Goal: Navigation & Orientation: Find specific page/section

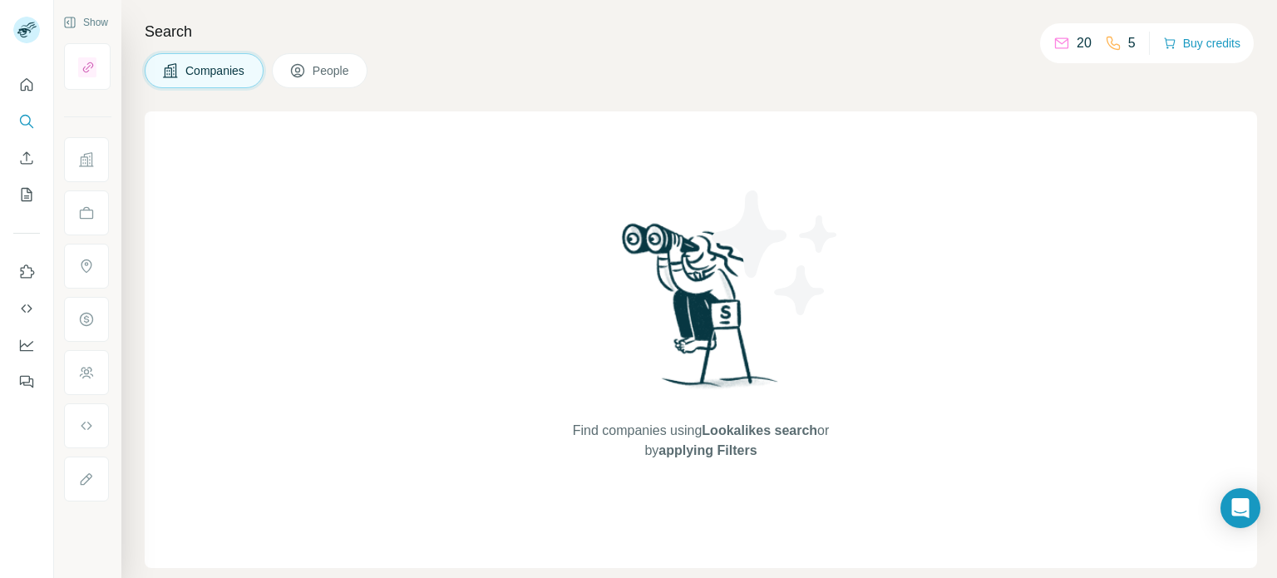
click at [337, 64] on span "People" at bounding box center [332, 70] width 38 height 17
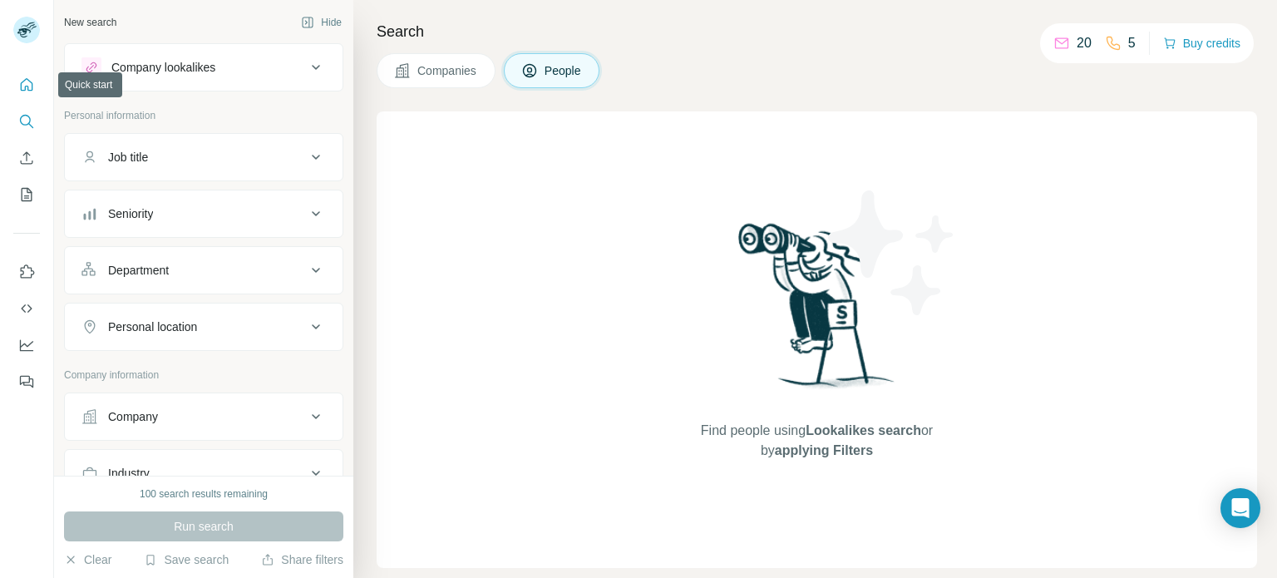
click at [27, 80] on icon "Quick start" at bounding box center [26, 84] width 17 height 17
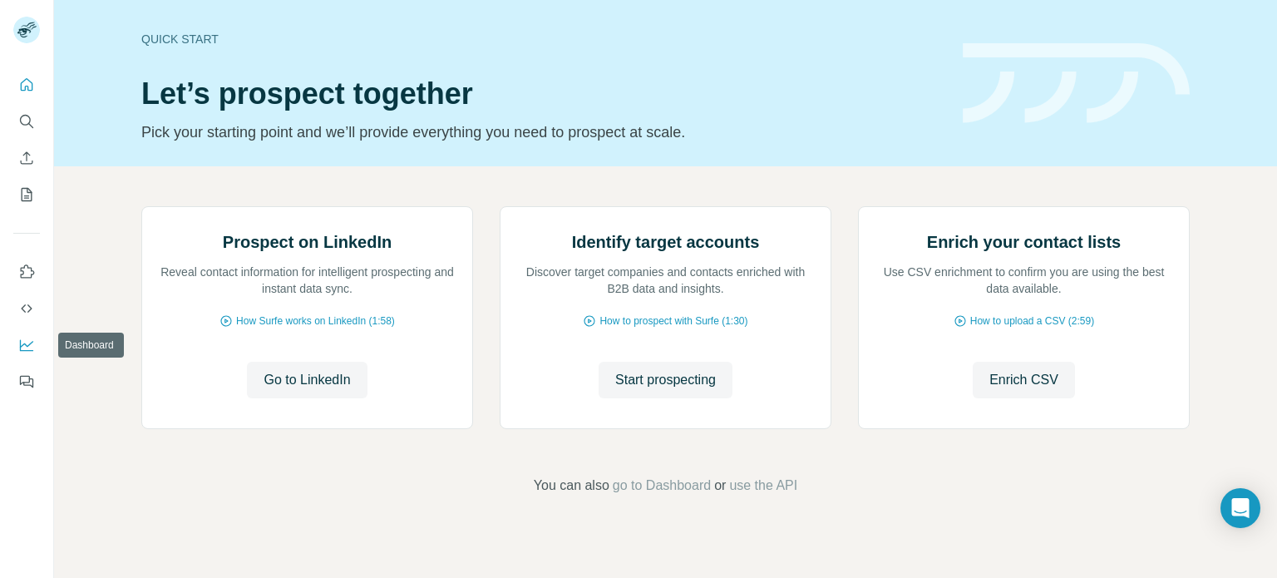
click at [27, 350] on icon "Dashboard" at bounding box center [26, 346] width 13 height 12
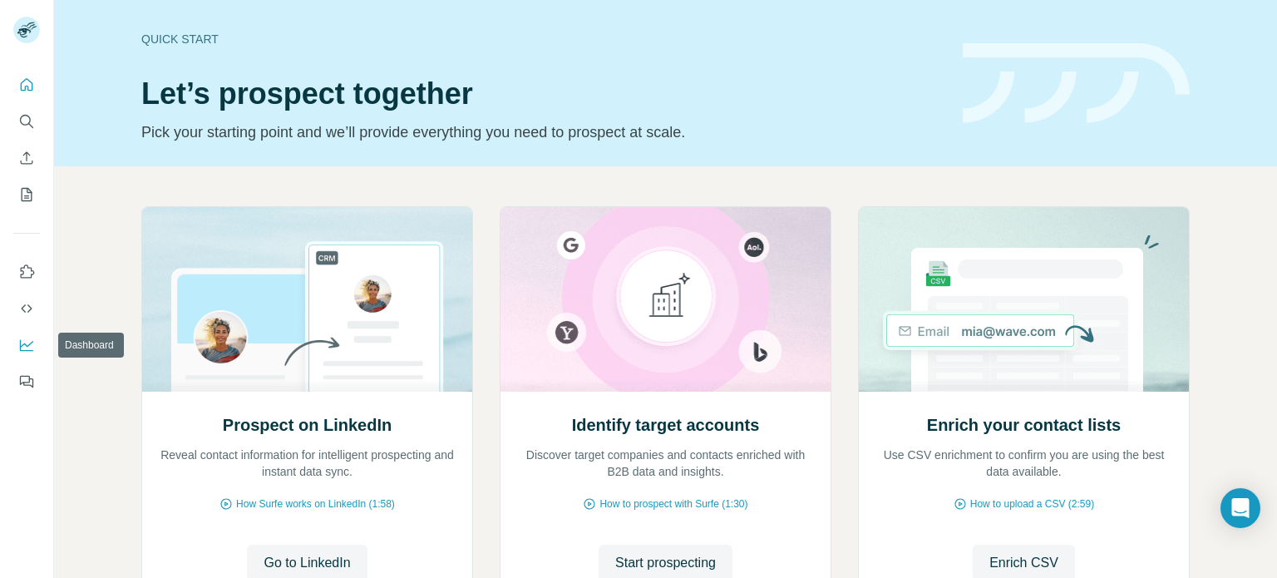
click at [27, 340] on icon "Dashboard" at bounding box center [26, 345] width 17 height 17
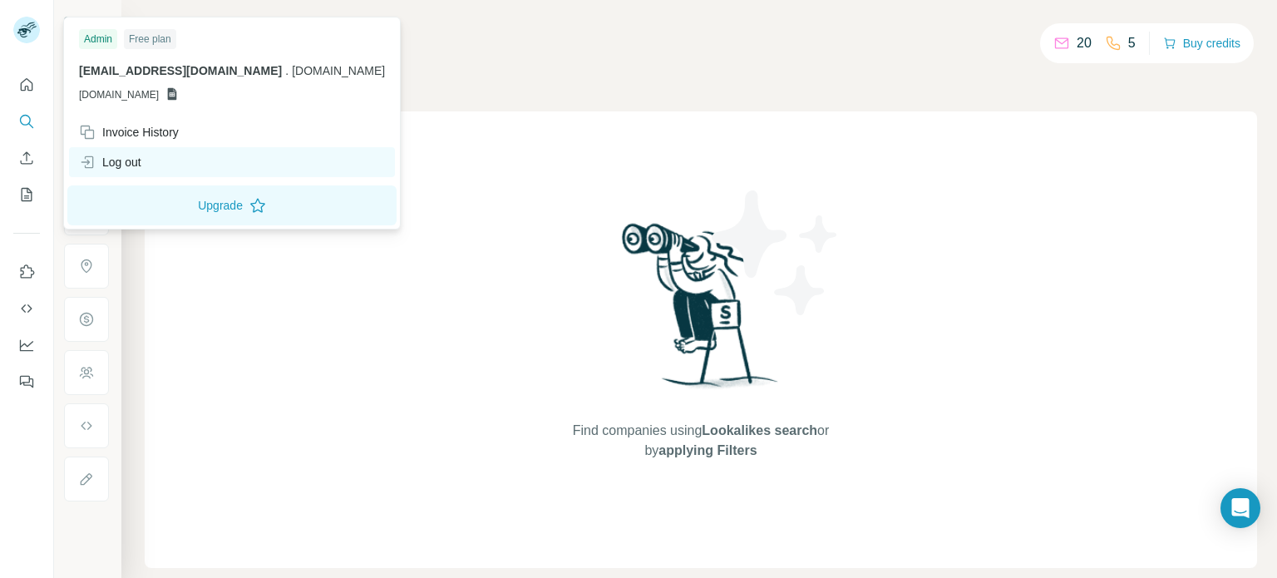
click at [139, 163] on div "Log out" at bounding box center [110, 162] width 62 height 17
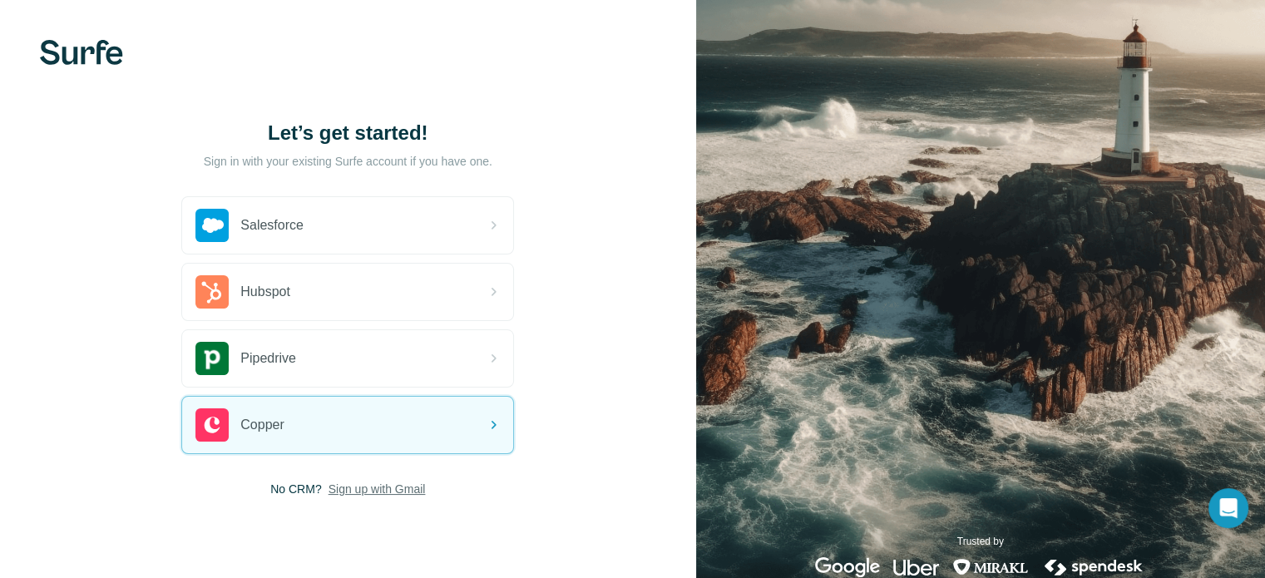
click at [409, 488] on span "Sign up with Gmail" at bounding box center [376, 489] width 97 height 17
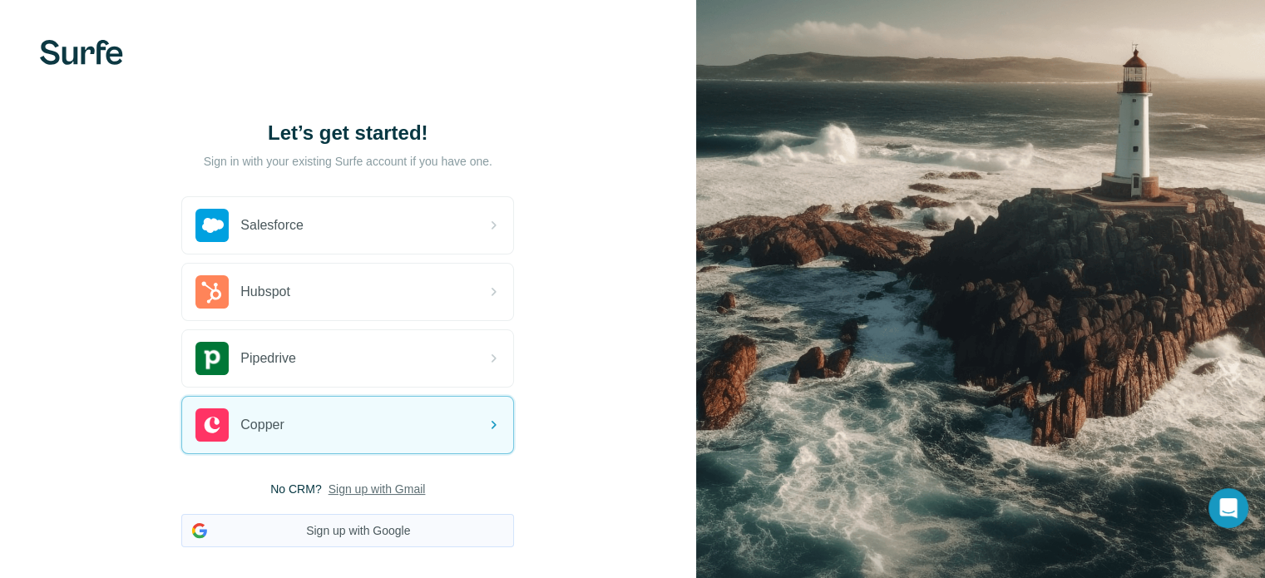
click at [397, 523] on button "Sign up with Google" at bounding box center [347, 530] width 333 height 33
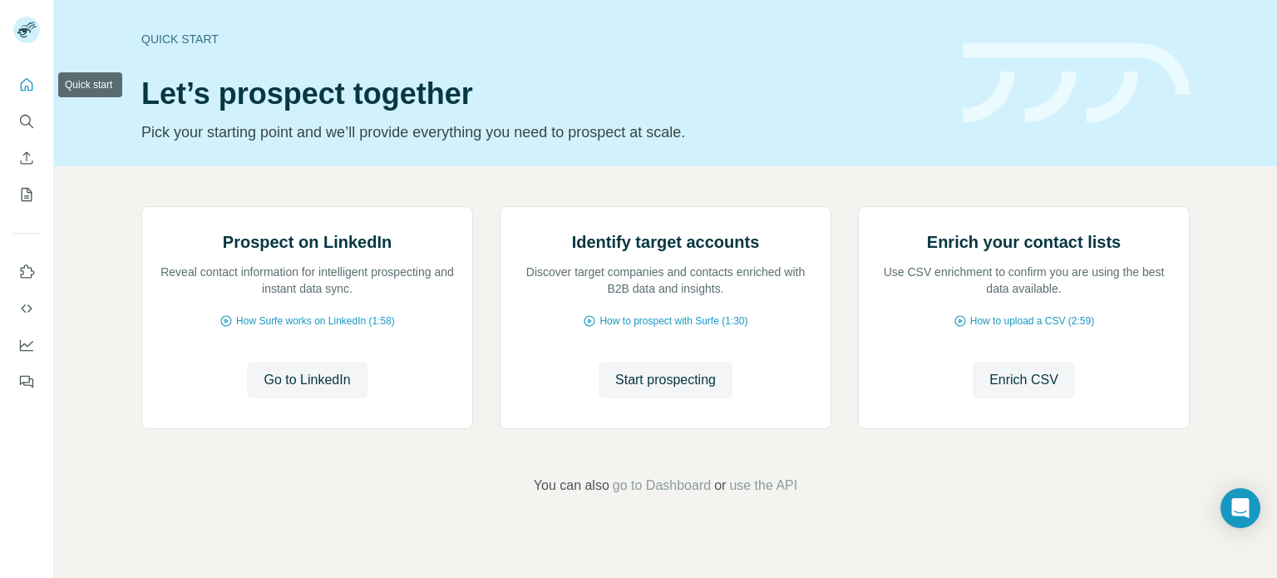
click at [18, 86] on icon "Quick start" at bounding box center [26, 84] width 17 height 17
click at [30, 129] on icon "Search" at bounding box center [26, 121] width 17 height 17
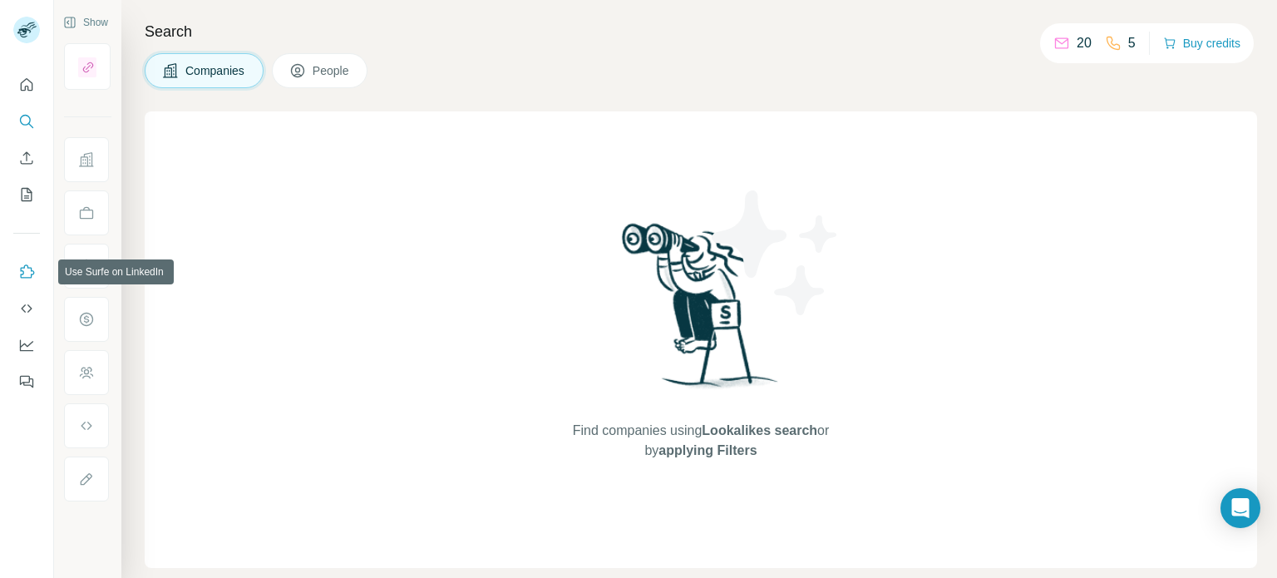
click at [27, 275] on icon "Use Surfe on LinkedIn" at bounding box center [26, 272] width 17 height 17
click at [31, 342] on icon "Dashboard" at bounding box center [26, 344] width 13 height 7
